Goal: Check status: Check status

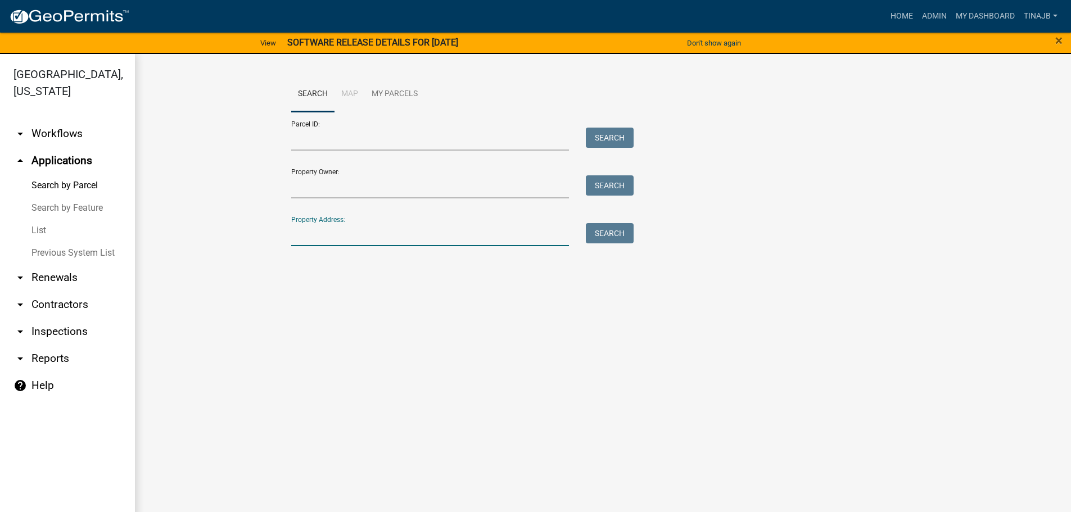
click at [310, 231] on input "Property Address:" at bounding box center [430, 234] width 278 height 23
type input "2385"
click at [607, 235] on button "Search" at bounding box center [610, 233] width 48 height 20
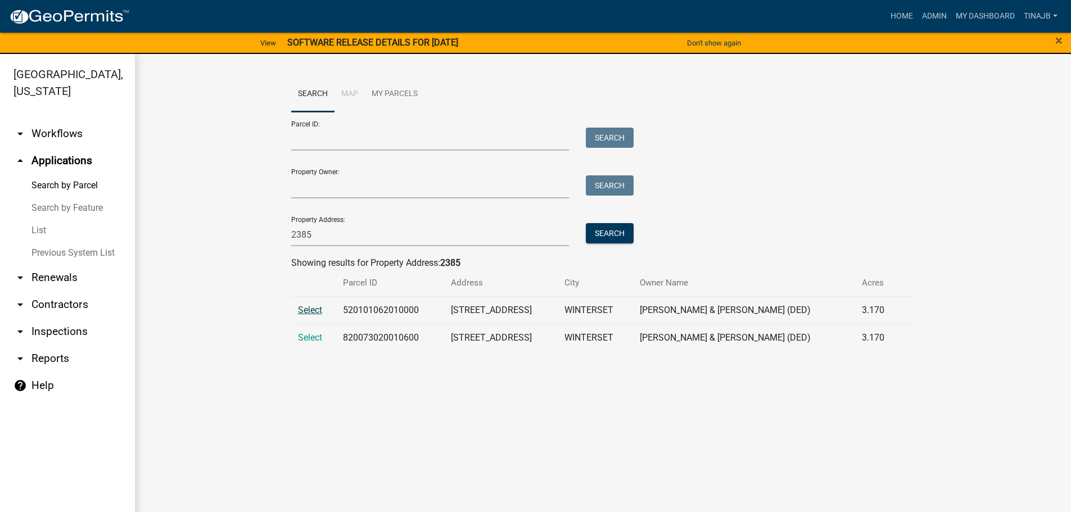
click at [303, 308] on span "Select" at bounding box center [310, 310] width 24 height 11
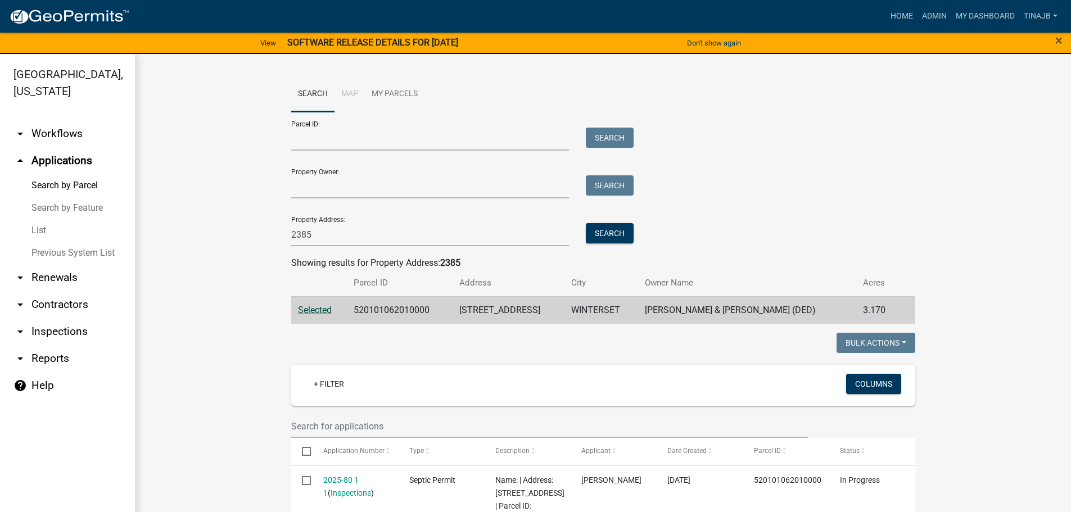
scroll to position [225, 0]
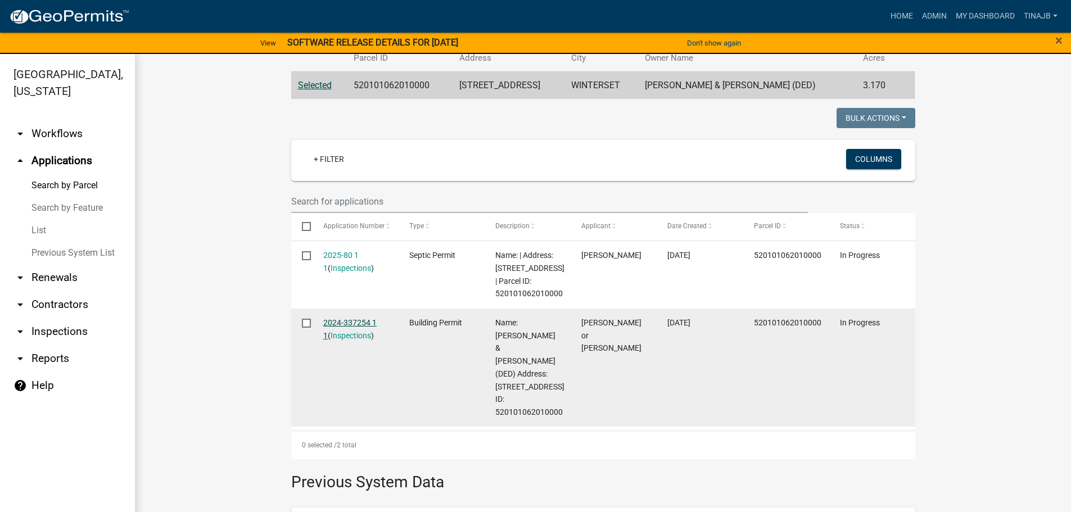
click at [346, 334] on link "2024-337254 1 1" at bounding box center [349, 329] width 53 height 22
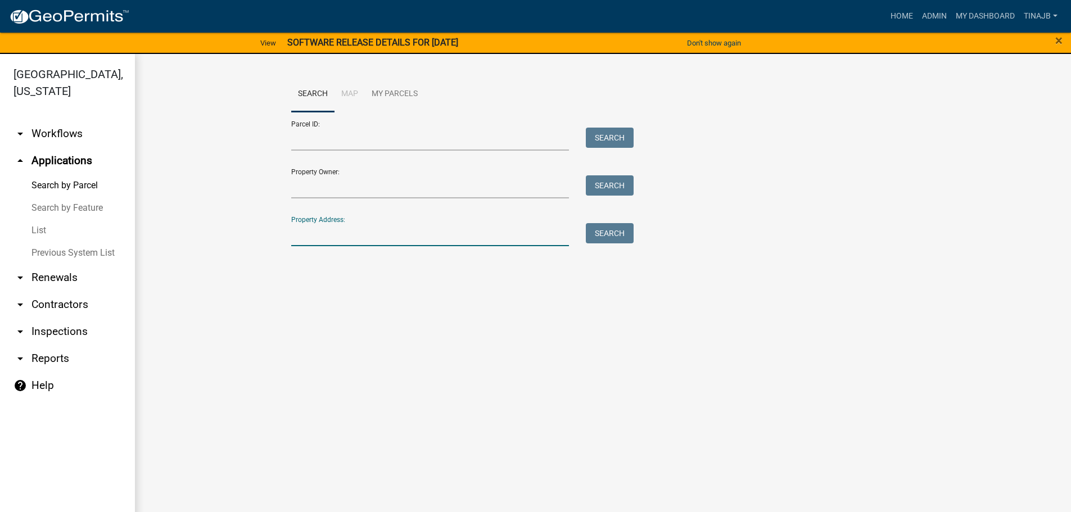
click at [308, 232] on input "Property Address:" at bounding box center [430, 234] width 278 height 23
type input "2385"
click at [605, 235] on button "Search" at bounding box center [610, 233] width 48 height 20
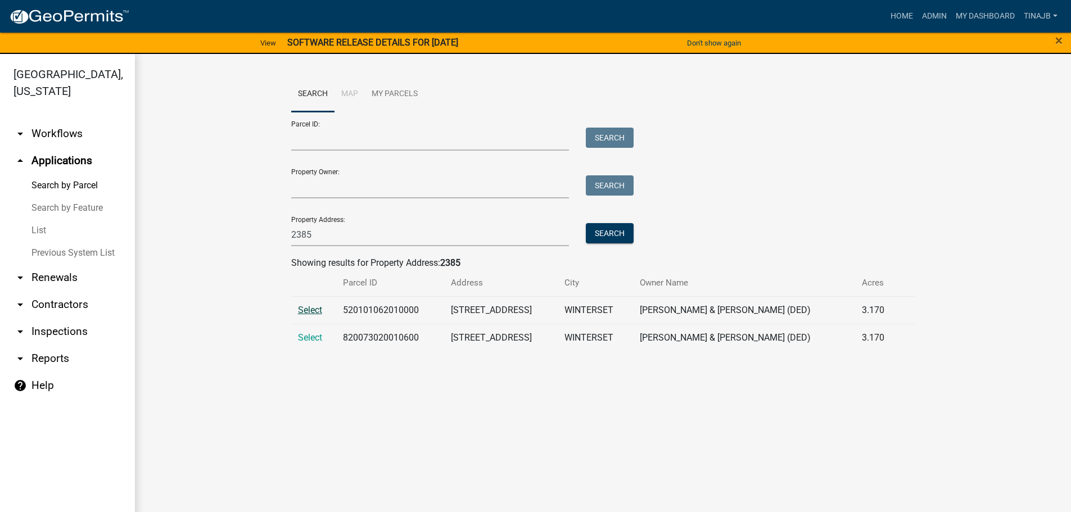
click at [308, 305] on span "Select" at bounding box center [310, 310] width 24 height 11
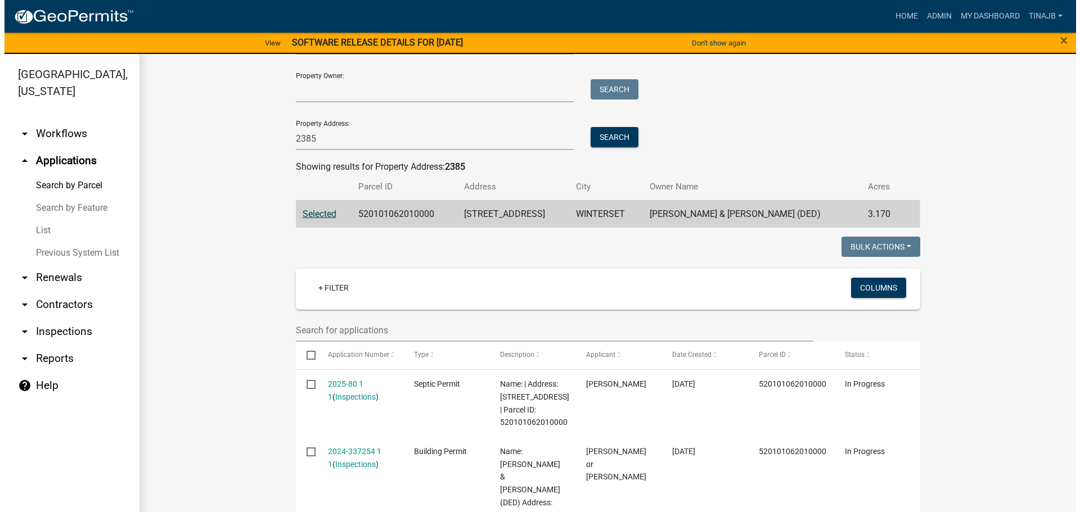
scroll to position [225, 0]
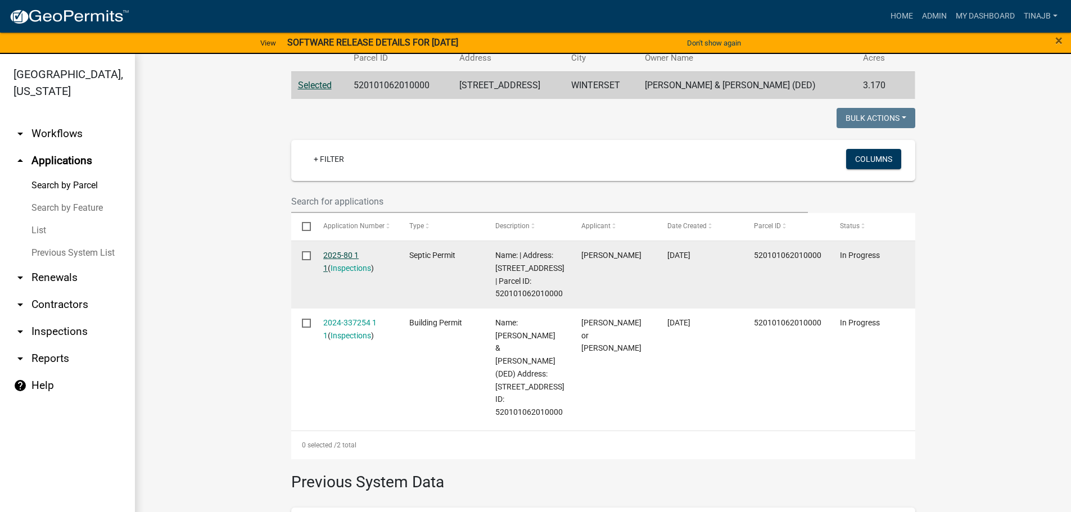
click at [333, 251] on link "2025-80 1 1" at bounding box center [340, 262] width 35 height 22
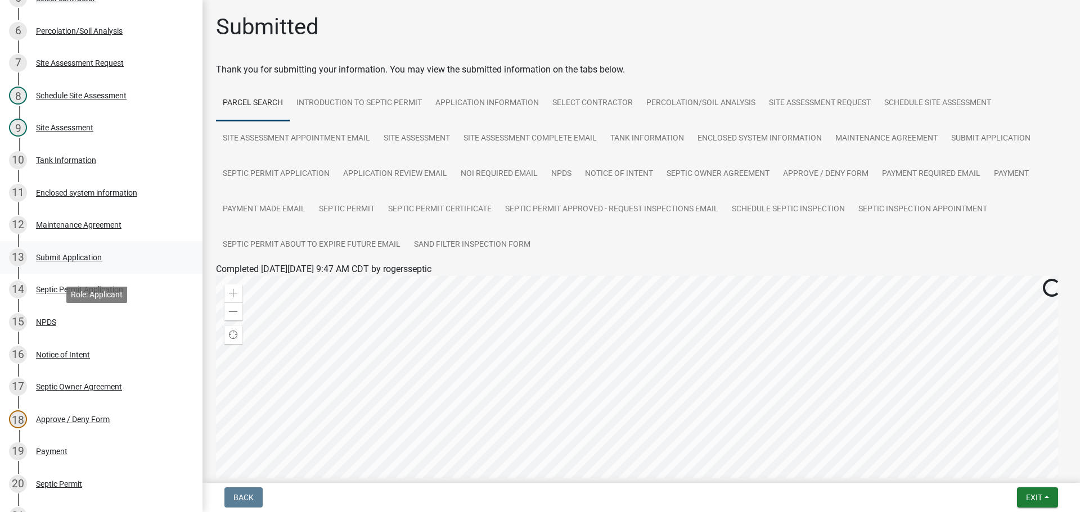
scroll to position [450, 0]
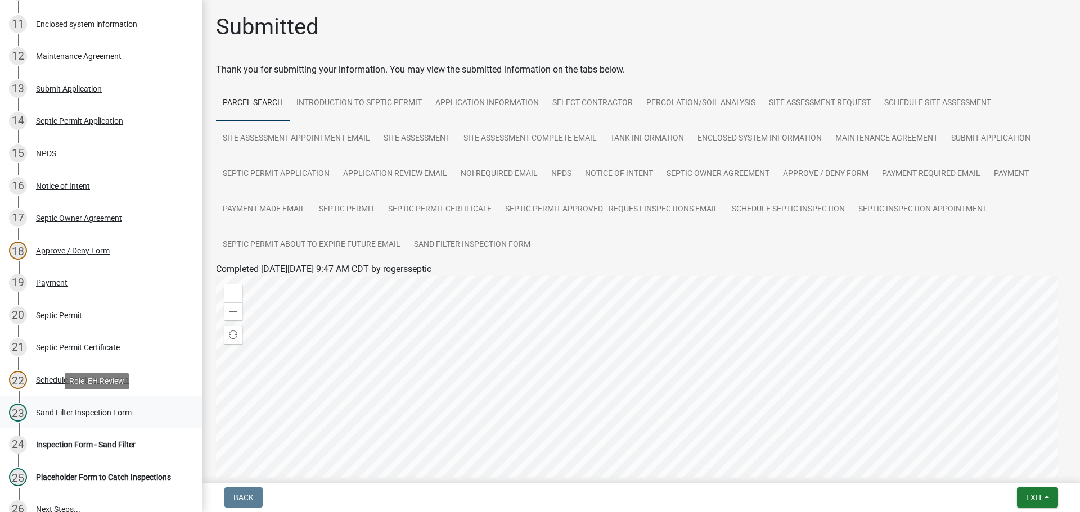
click at [80, 412] on div "Sand Filter Inspection Form" at bounding box center [84, 413] width 96 height 8
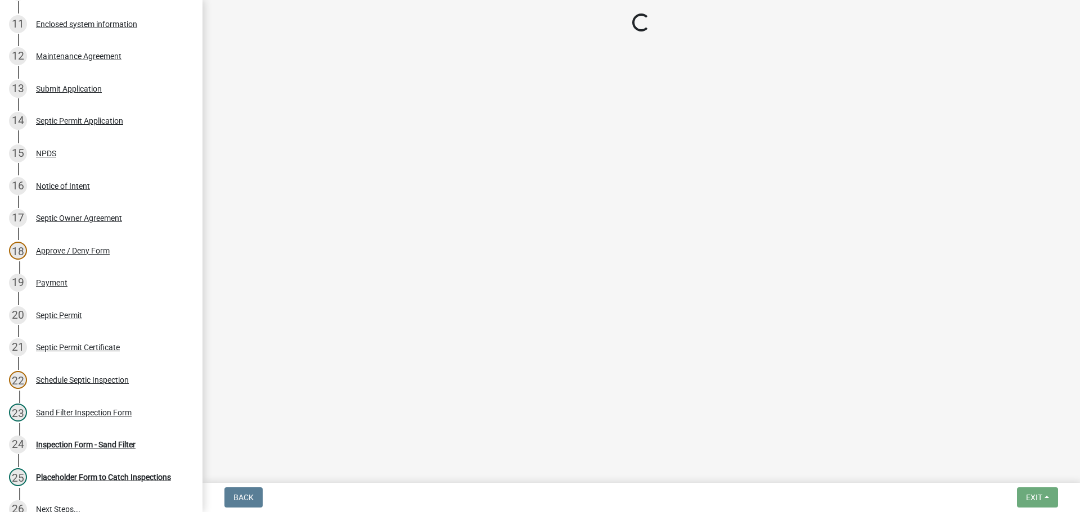
select select "ccc3feb4-466f-4227-91e9-914ee9242bae"
select select "dbe3a1b9-a4b3-48fa-b9c0-fee70399abae"
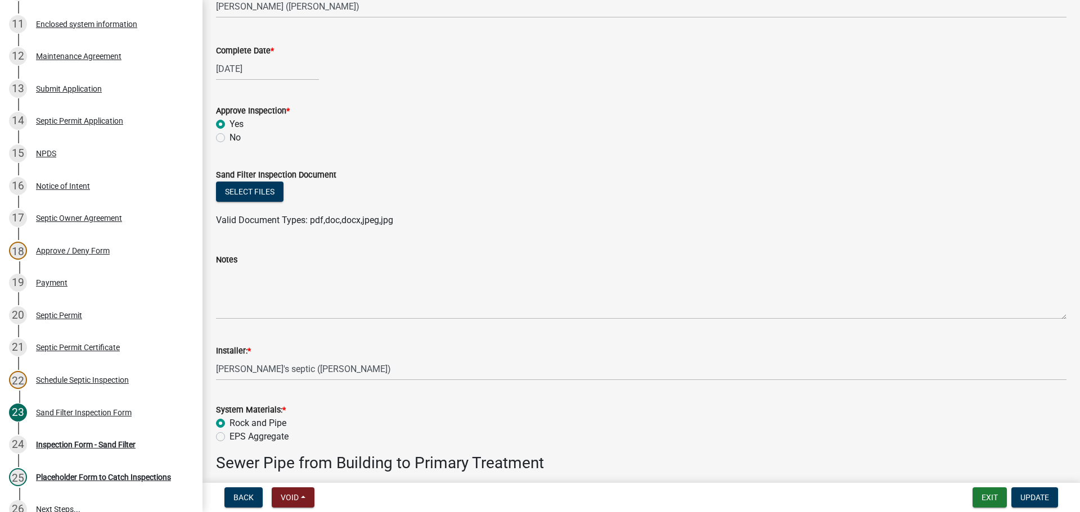
scroll to position [169, 0]
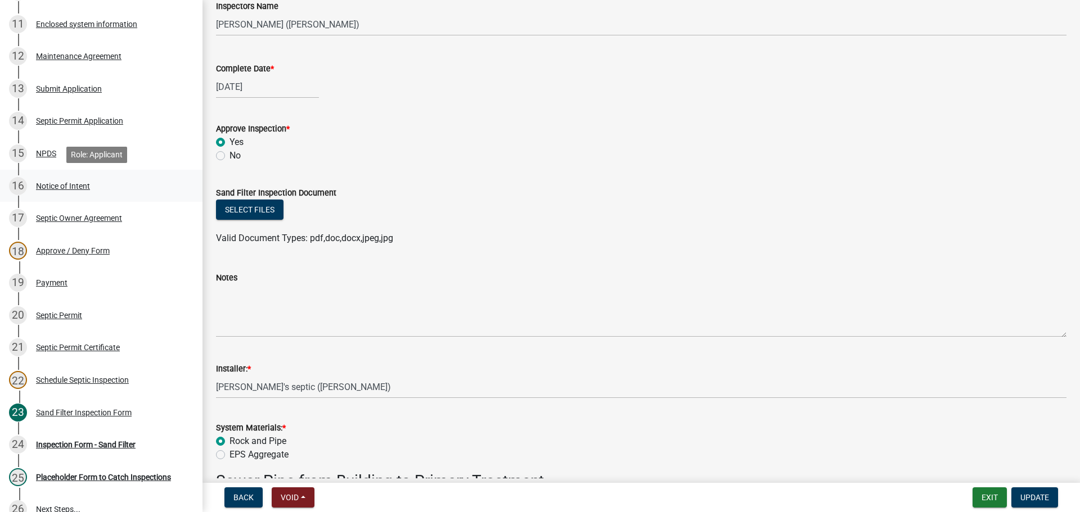
click at [55, 186] on div "Notice of Intent" at bounding box center [63, 186] width 54 height 8
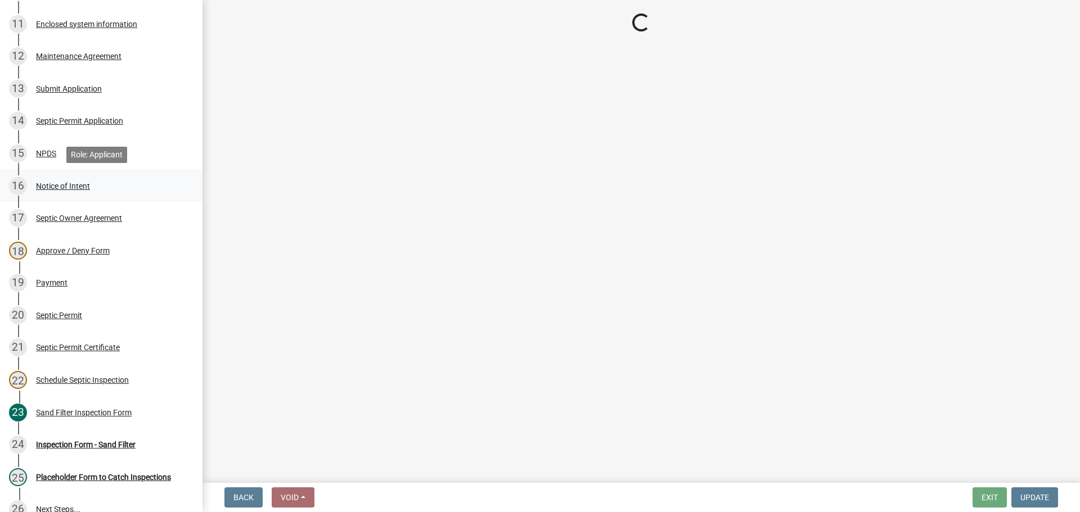
scroll to position [0, 0]
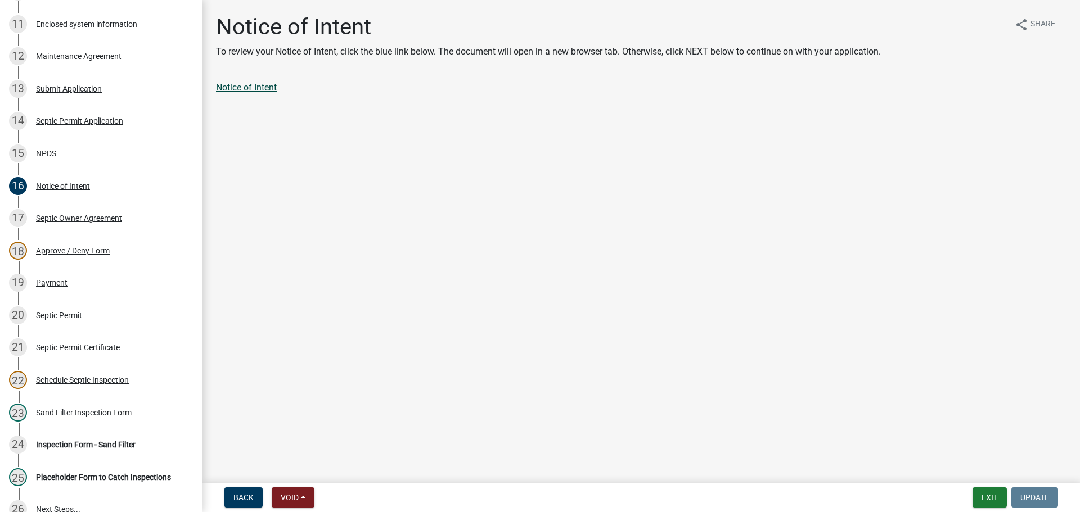
click at [242, 92] on link "Notice of Intent" at bounding box center [246, 87] width 61 height 11
click at [75, 218] on div "Septic Owner Agreement" at bounding box center [79, 218] width 86 height 8
click at [276, 89] on link "Septic Owner Agreement" at bounding box center [264, 87] width 97 height 11
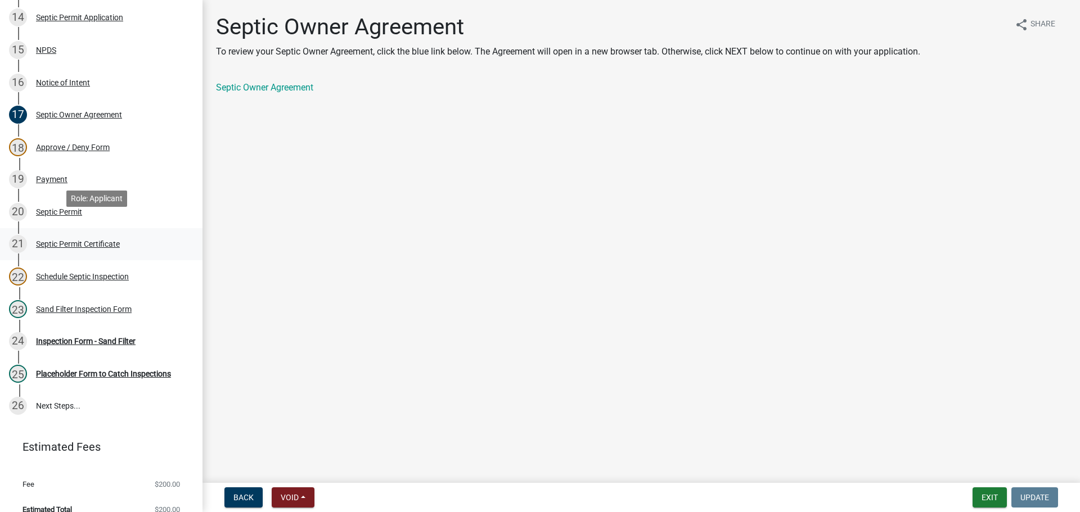
scroll to position [568, 0]
